Goal: Task Accomplishment & Management: Manage account settings

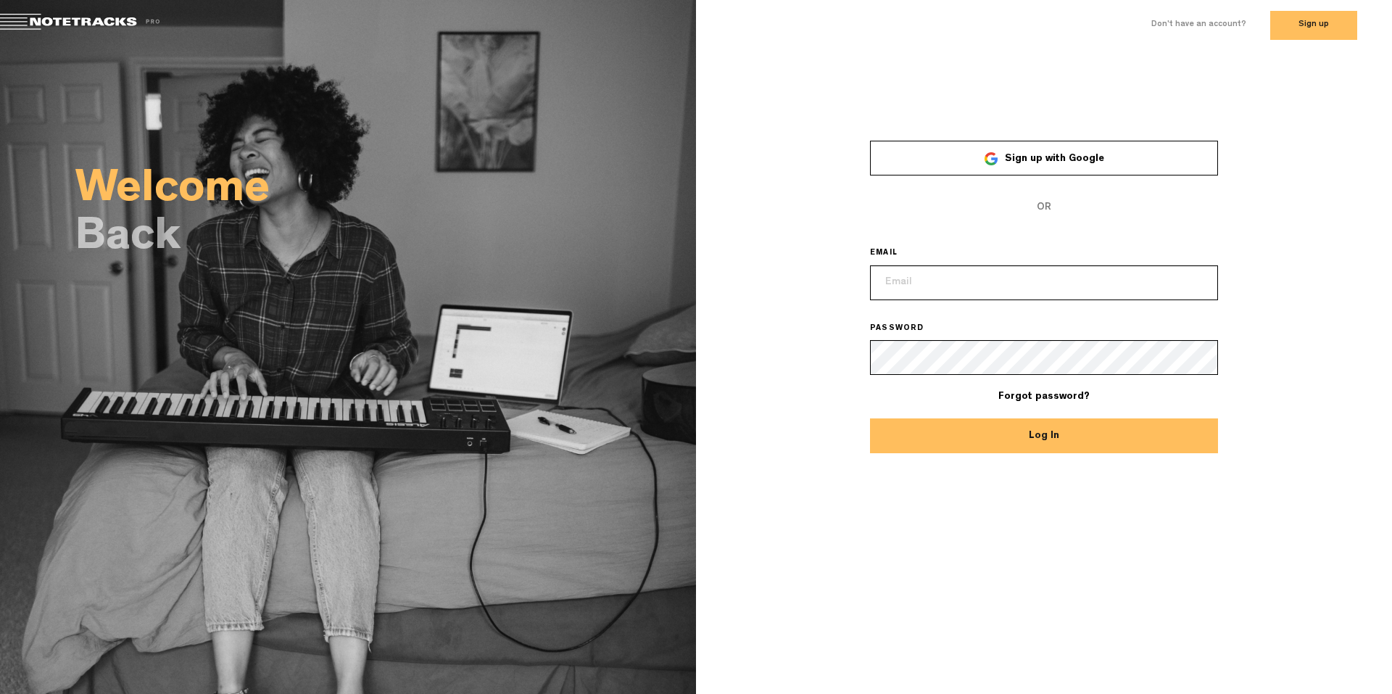
click at [1041, 154] on span "Sign up with Google" at bounding box center [1054, 159] width 99 height 10
click at [960, 154] on link "Sign up with Google" at bounding box center [1044, 158] width 348 height 35
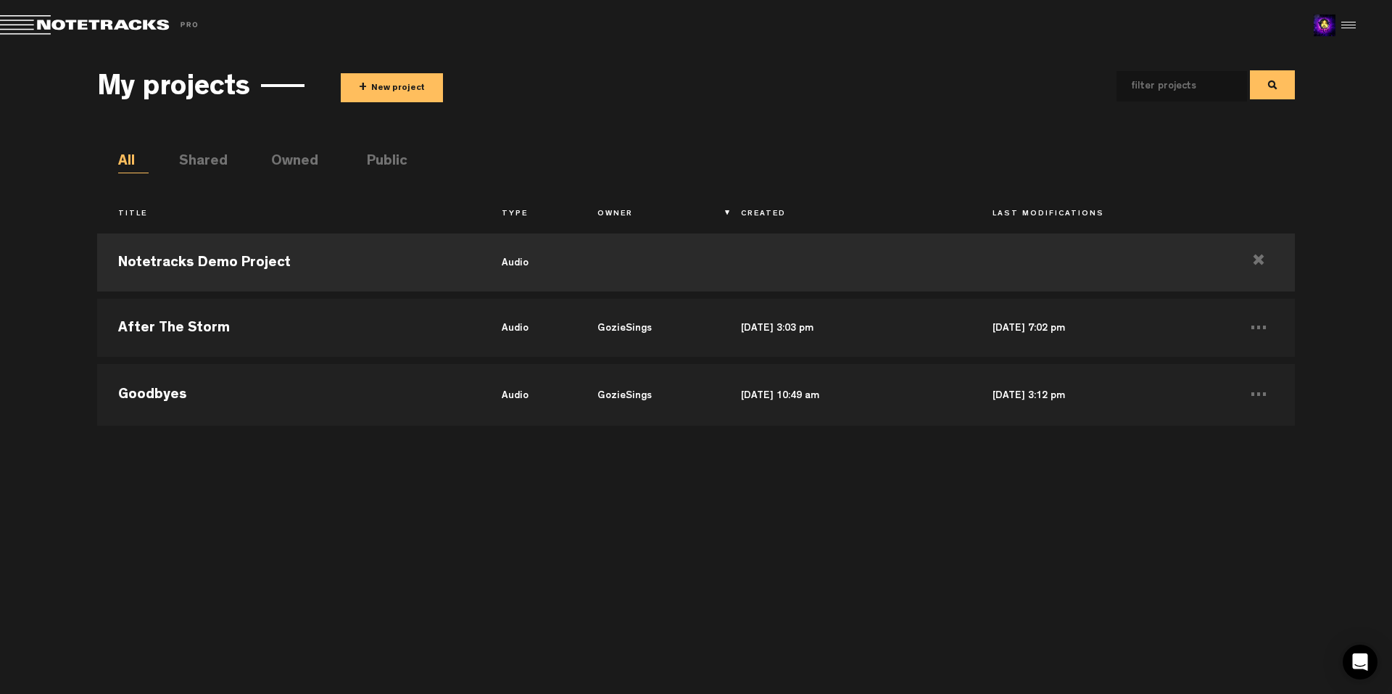
click at [1341, 30] on div at bounding box center [1346, 25] width 22 height 22
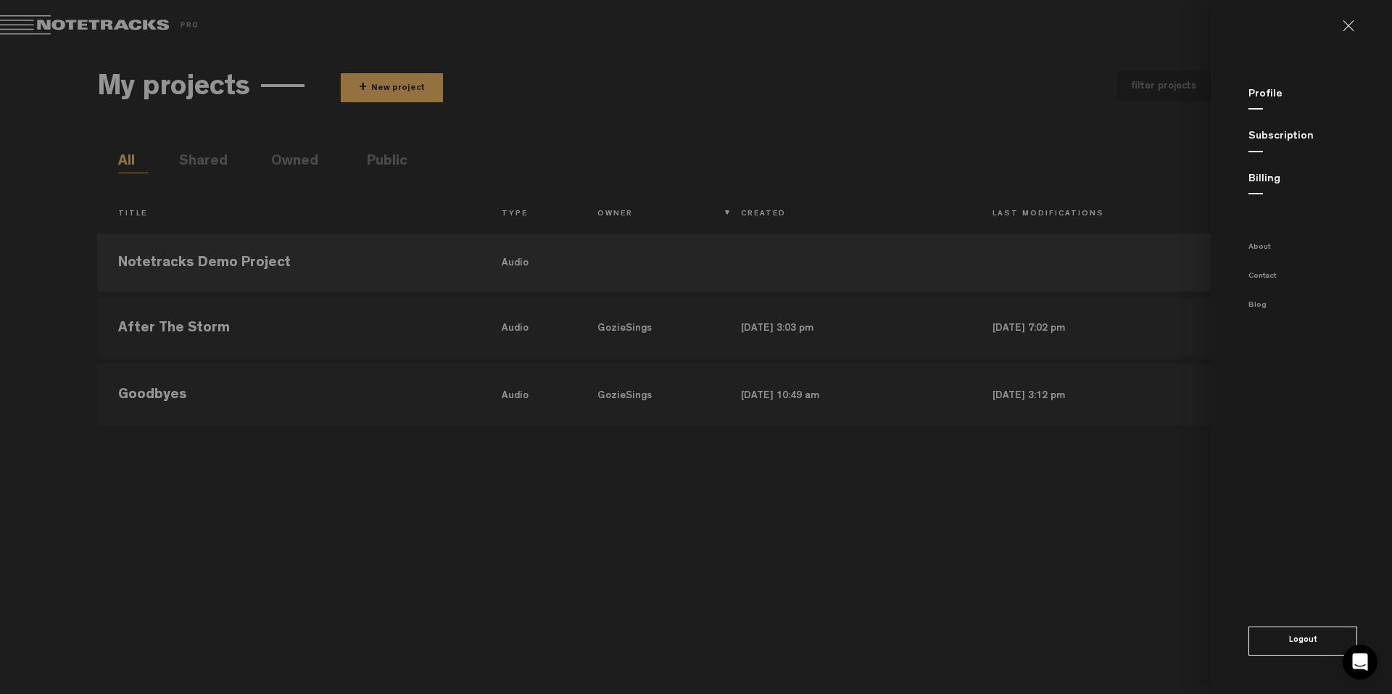
click at [1269, 132] on link "Subscription" at bounding box center [1280, 136] width 65 height 11
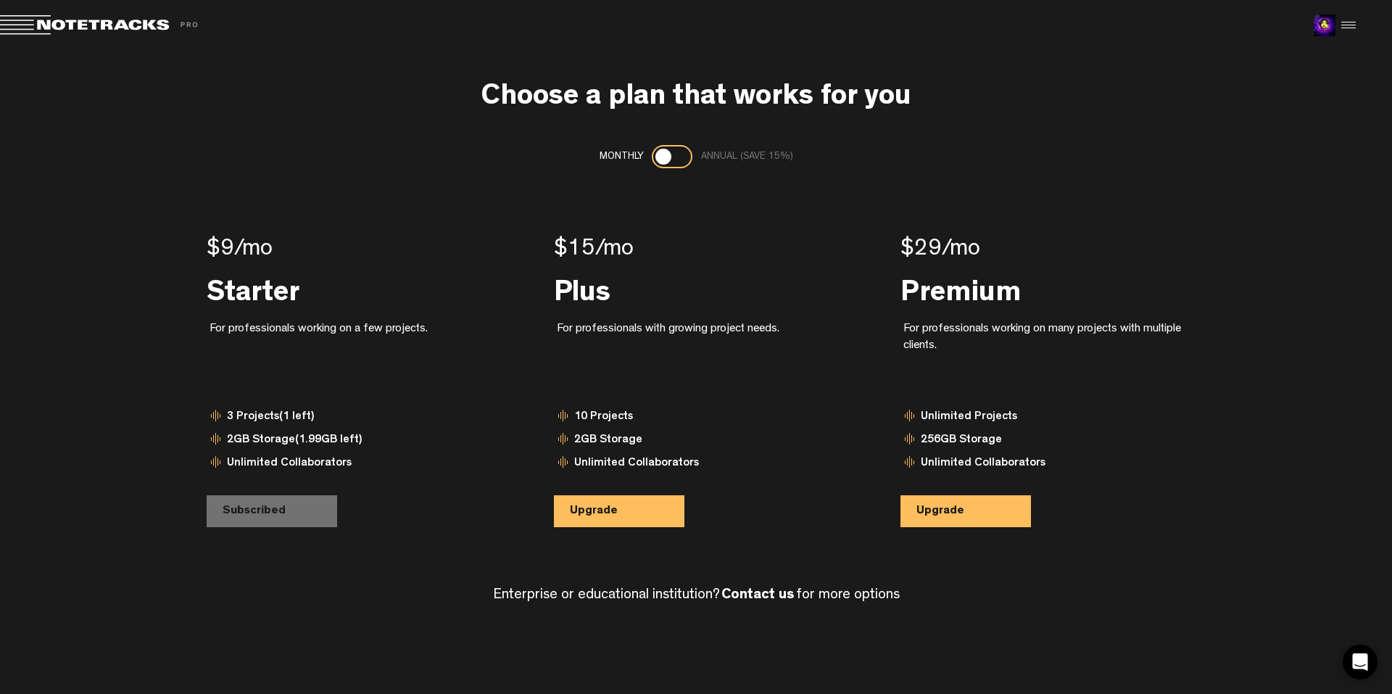
click at [1350, 32] on div at bounding box center [1346, 25] width 22 height 22
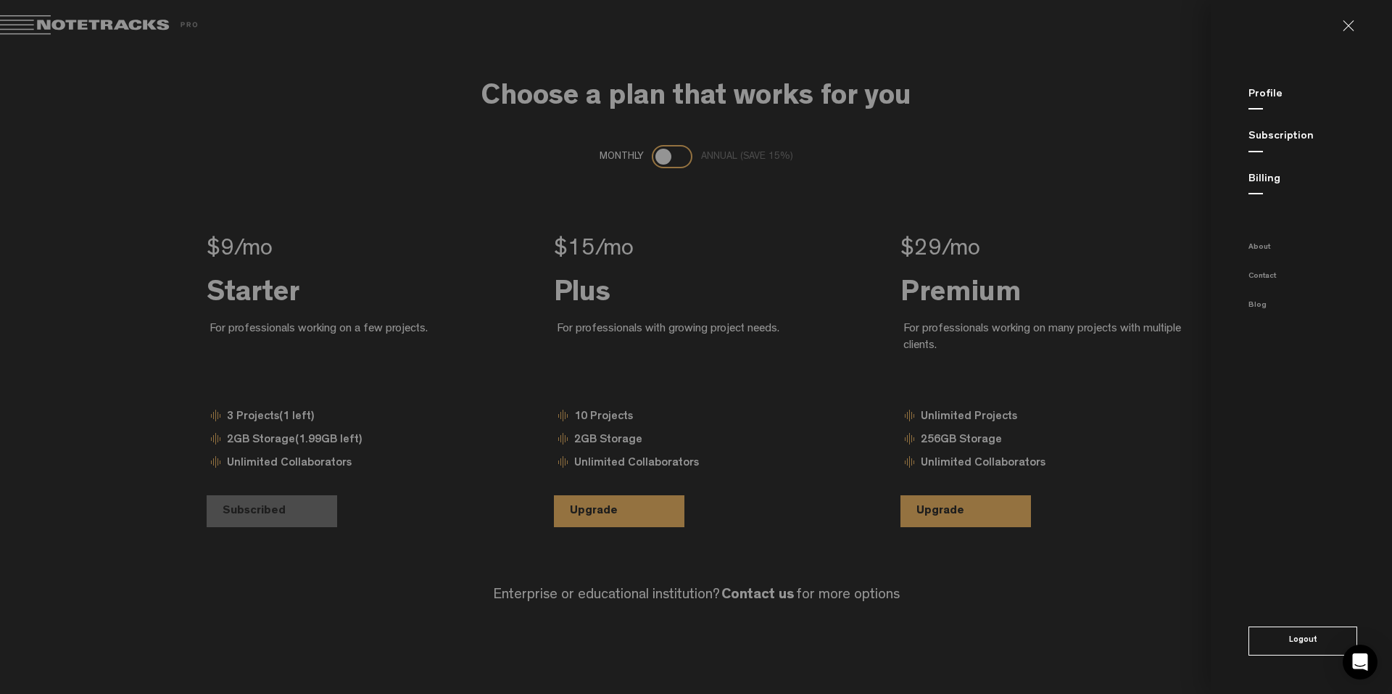
click at [1261, 185] on link "Billing" at bounding box center [1264, 179] width 32 height 11
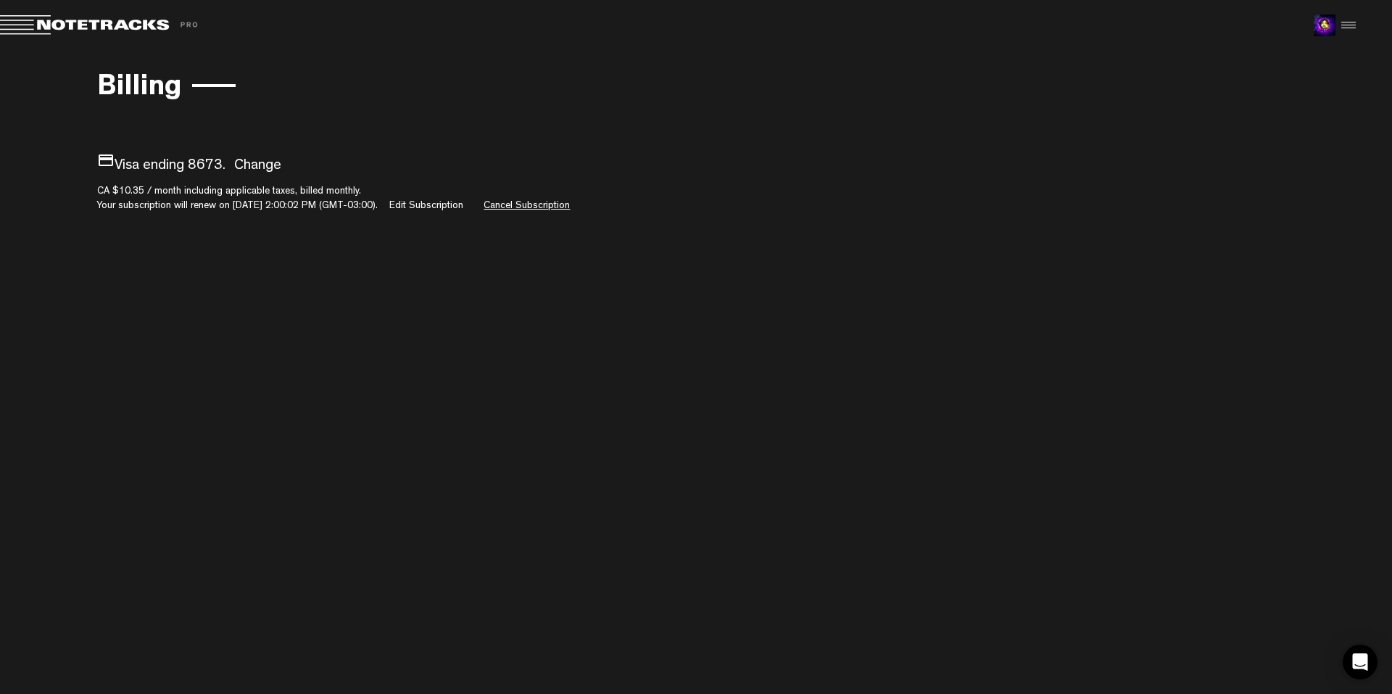
click at [541, 205] on link "Cancel Subscription" at bounding box center [526, 206] width 86 height 10
